Goal: Check status: Check status

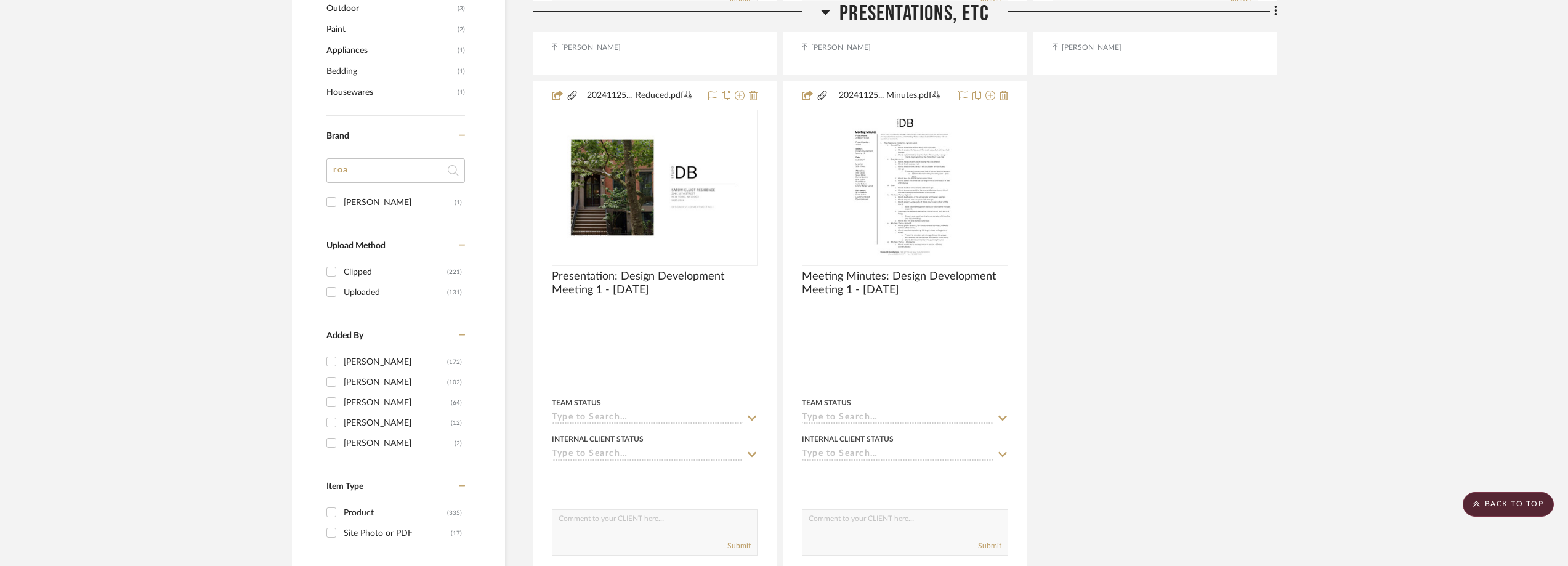
scroll to position [1354, 0]
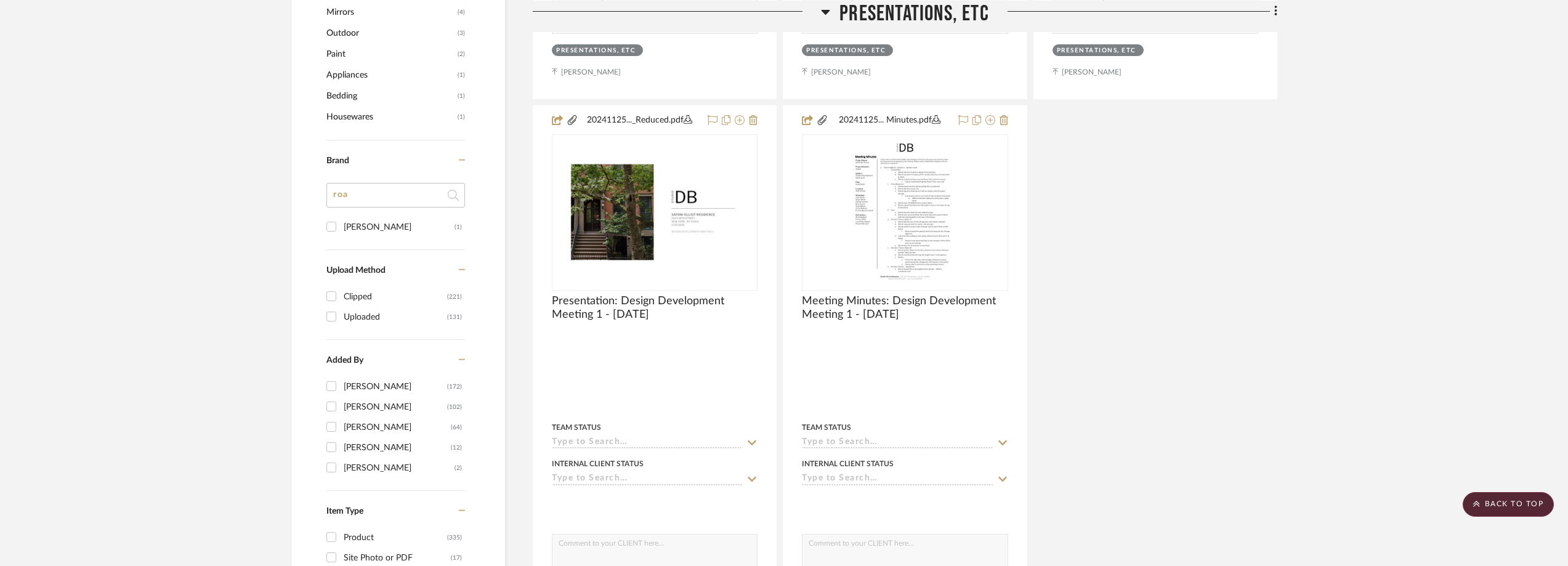
click at [368, 183] on input "roa" at bounding box center [396, 195] width 139 height 24
type input "ro"
type input "nic"
click at [446, 223] on div "[PERSON_NAME]" at bounding box center [399, 228] width 111 height 20
click at [341, 223] on input "[PERSON_NAME] (5)" at bounding box center [331, 227] width 20 height 20
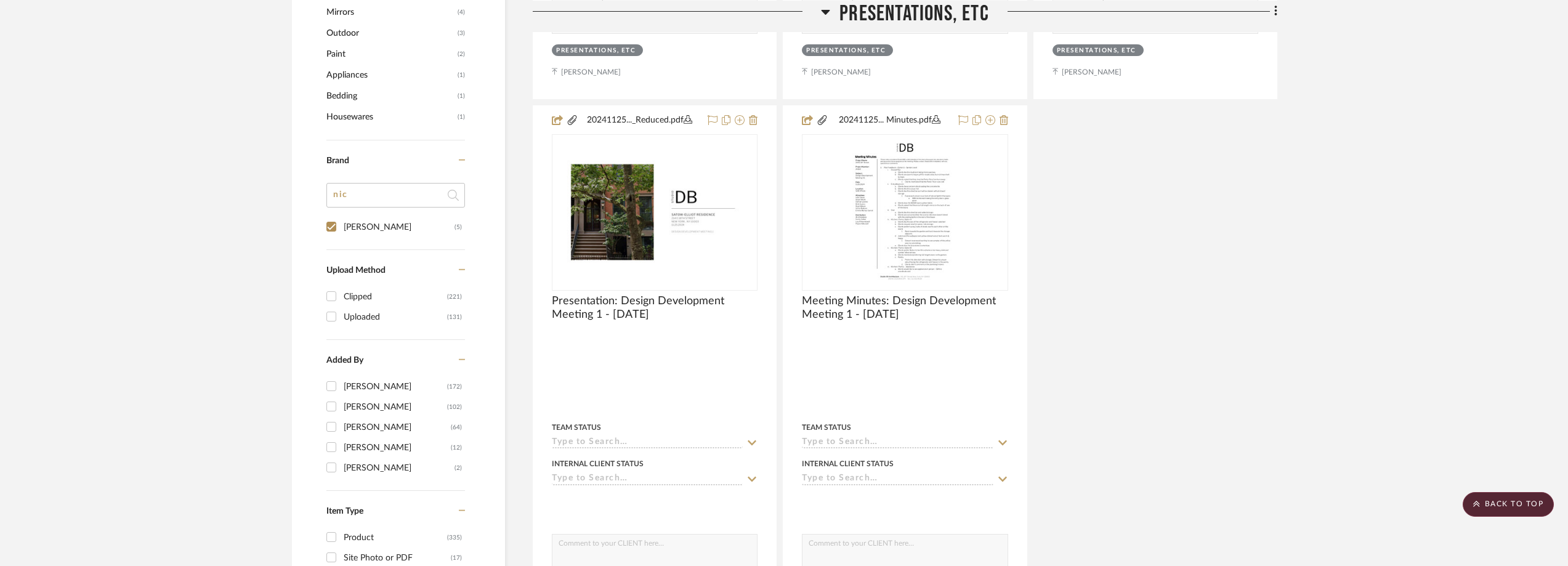
checkbox input "true"
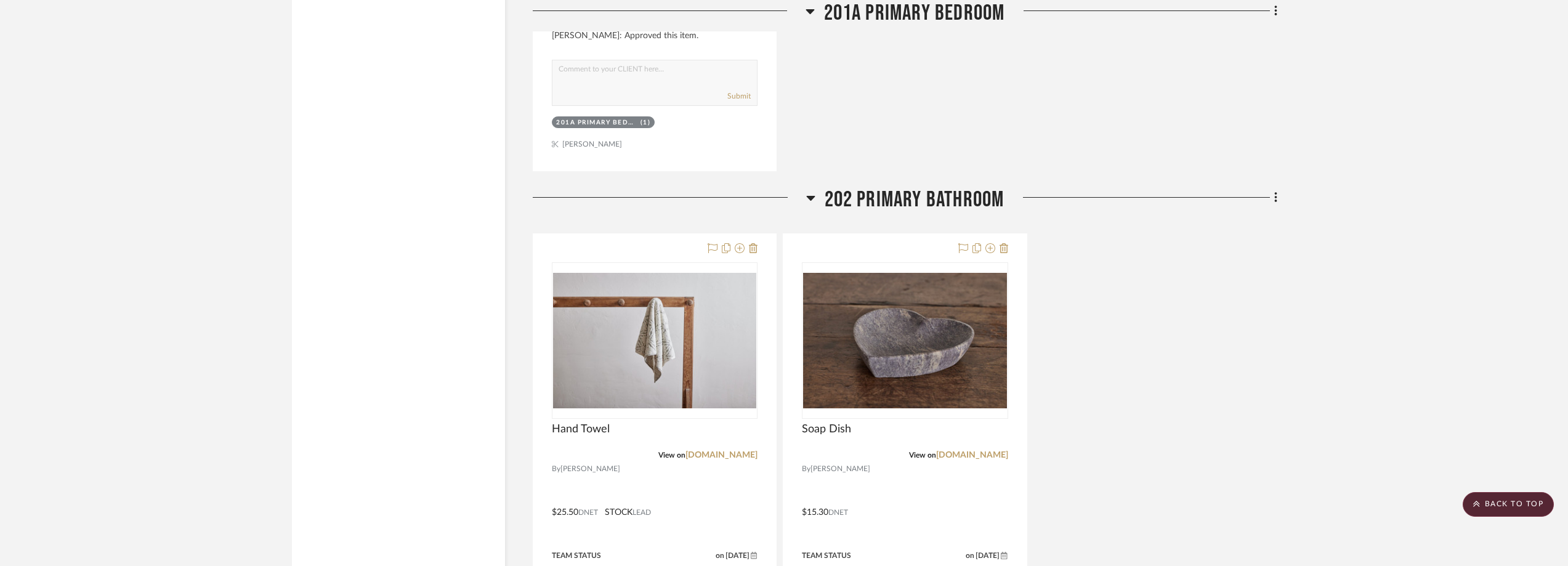
scroll to position [2197, 0]
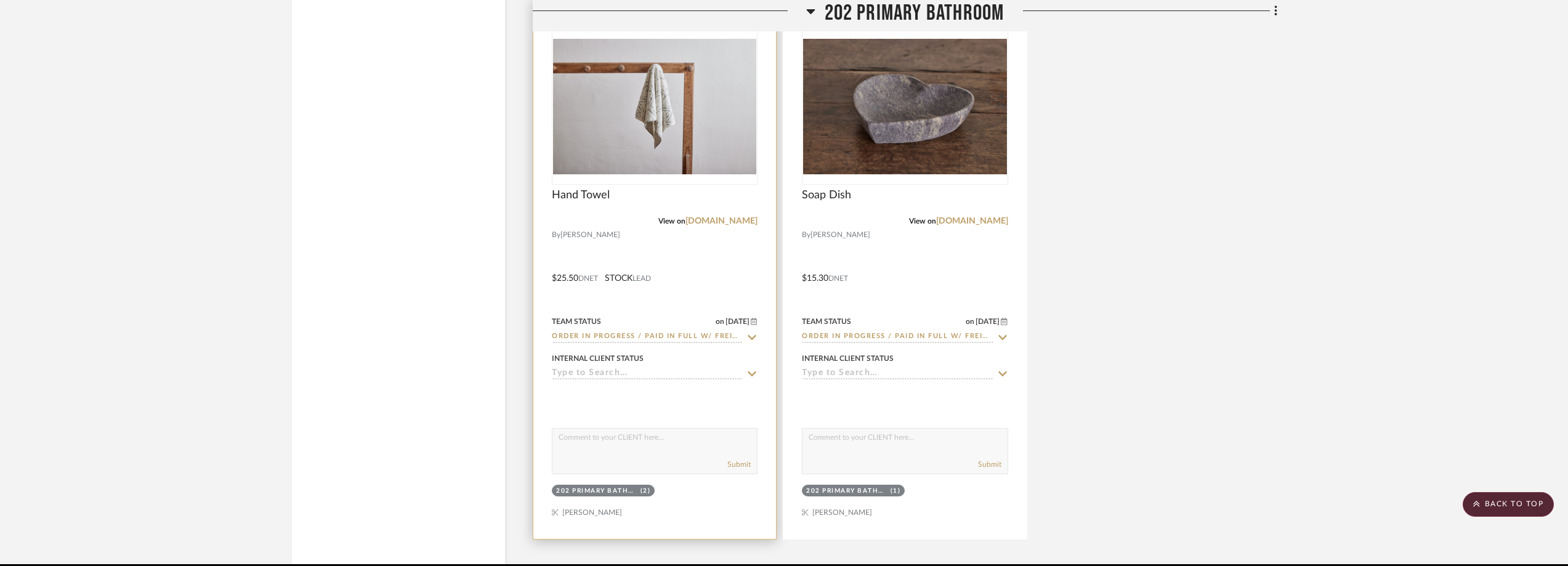
click at [752, 337] on icon at bounding box center [752, 337] width 11 height 10
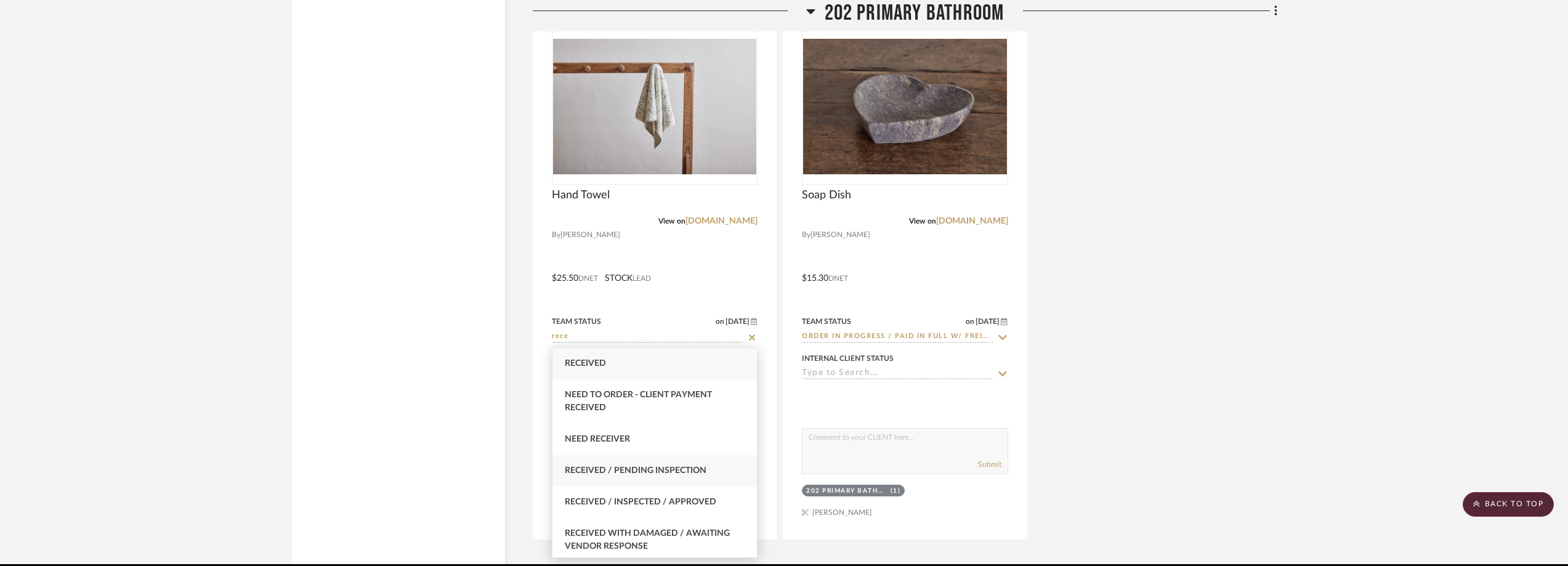
type input "rece"
click at [726, 473] on div "Received / Pending Inspection" at bounding box center [654, 471] width 204 height 32
type input "[DATE]"
type input "Received / Pending Inspection"
